Goal: Feedback & Contribution: Submit feedback/report problem

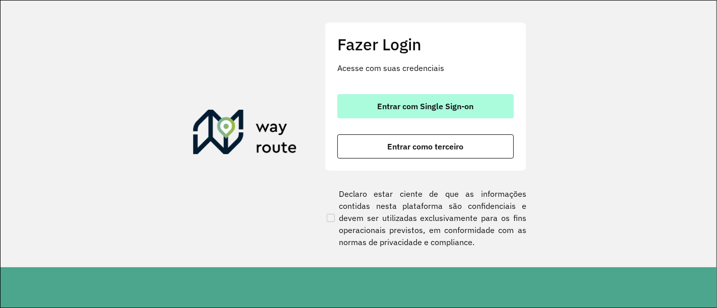
click at [463, 98] on button "Entrar com Single Sign-on" at bounding box center [425, 106] width 176 height 24
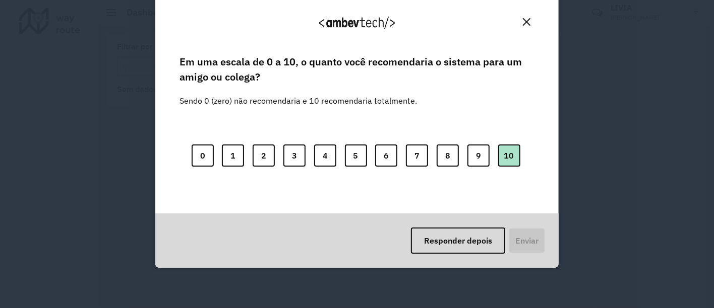
click at [509, 161] on button "10" at bounding box center [509, 156] width 22 height 22
click at [527, 236] on button "Enviar" at bounding box center [525, 241] width 37 height 26
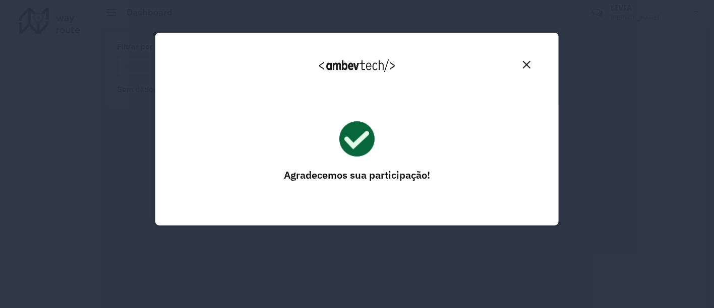
click at [528, 63] on img "Close" at bounding box center [527, 65] width 8 height 8
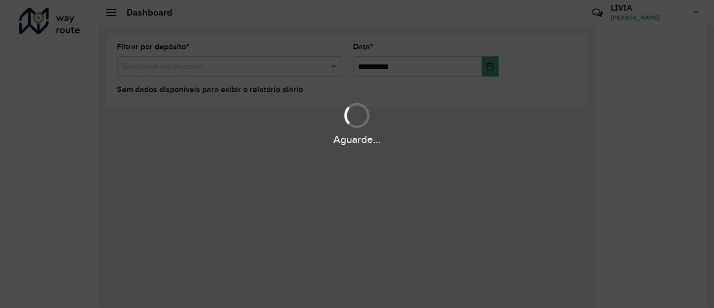
click at [418, 160] on div "Aguarde..." at bounding box center [357, 154] width 714 height 308
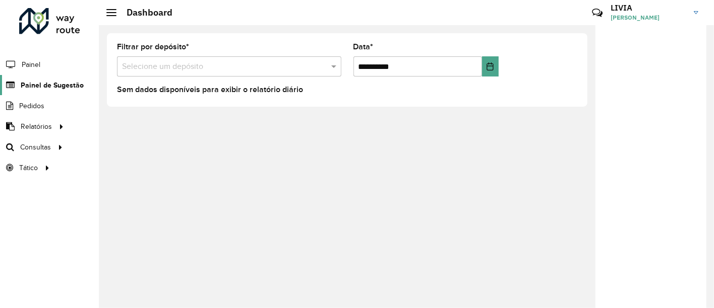
click at [36, 88] on span "Painel de Sugestão" at bounding box center [52, 85] width 63 height 11
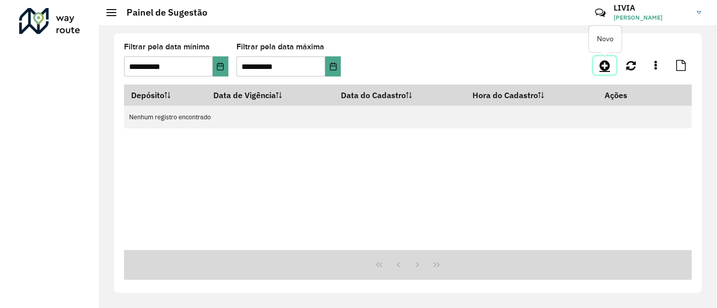
click at [601, 65] on icon at bounding box center [604, 65] width 11 height 12
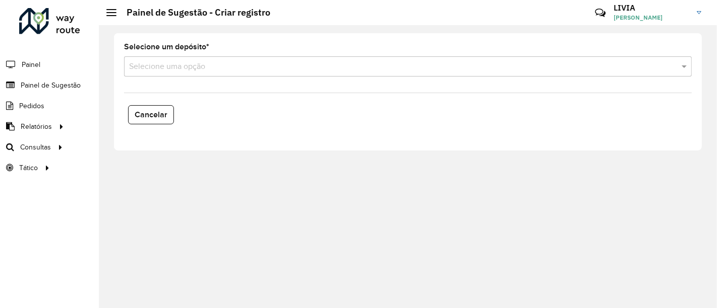
click at [188, 66] on input "text" at bounding box center [397, 67] width 537 height 12
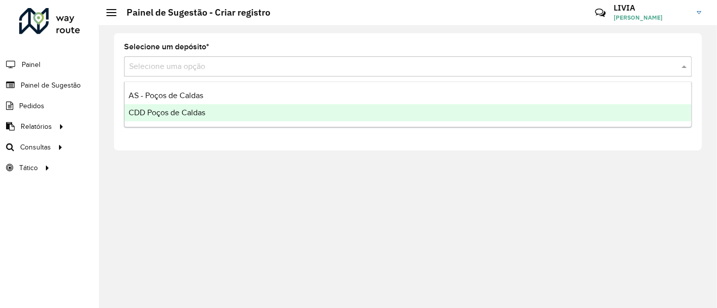
drag, startPoint x: 189, startPoint y: 111, endPoint x: 193, endPoint y: 132, distance: 20.6
click at [187, 111] on span "CDD Poços de Caldas" at bounding box center [166, 112] width 77 height 9
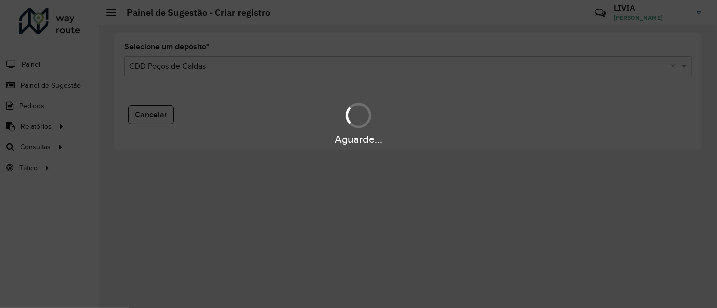
click at [277, 113] on div "Aguarde..." at bounding box center [358, 123] width 717 height 48
